Goal: Use online tool/utility

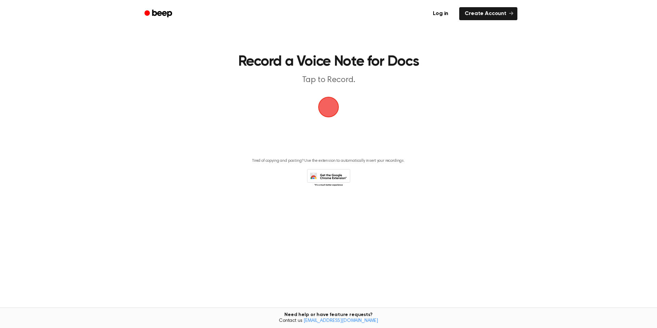
click at [332, 108] on span "button" at bounding box center [328, 107] width 19 height 19
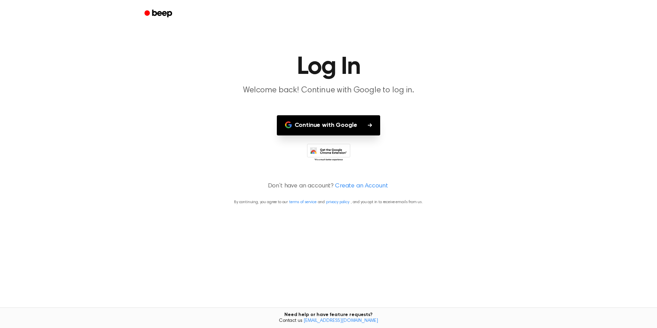
click at [350, 125] on button "Continue with Google" at bounding box center [329, 125] width 104 height 20
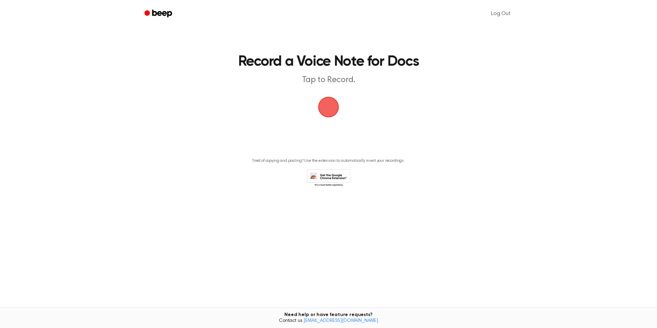
click at [330, 107] on span "button" at bounding box center [328, 107] width 19 height 19
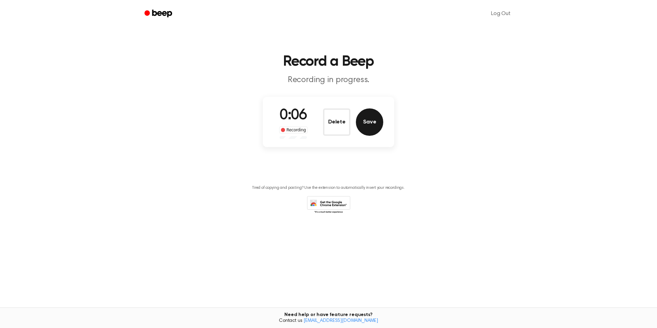
click at [369, 121] on button "Save" at bounding box center [369, 122] width 27 height 27
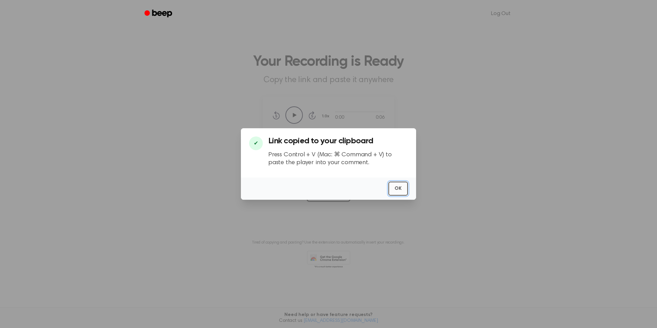
click at [399, 188] on button "OK" at bounding box center [399, 189] width 20 height 14
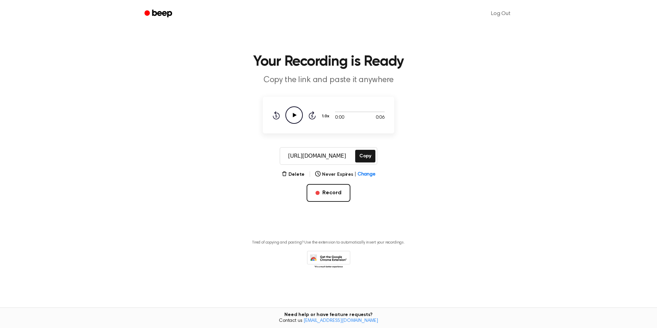
click at [399, 188] on main "Your Recording is Ready Copy the link and paste it anywhere 0:00 0:06 Your brow…" at bounding box center [328, 147] width 657 height 295
click at [502, 13] on link "Log Out" at bounding box center [500, 13] width 33 height 16
